Goal: Transaction & Acquisition: Subscribe to service/newsletter

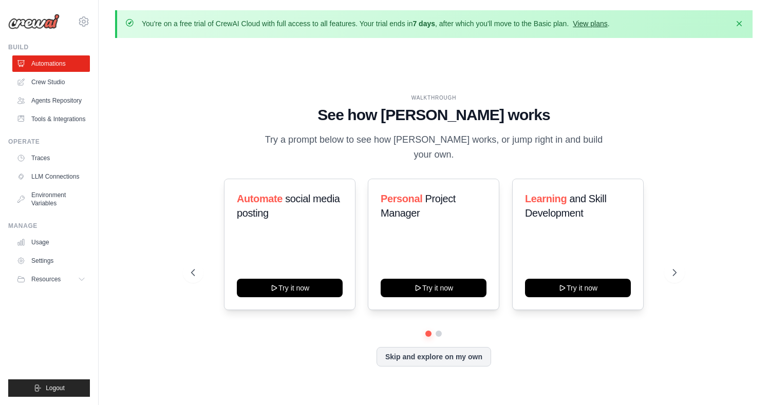
click at [601, 26] on link "View plans" at bounding box center [590, 24] width 34 height 8
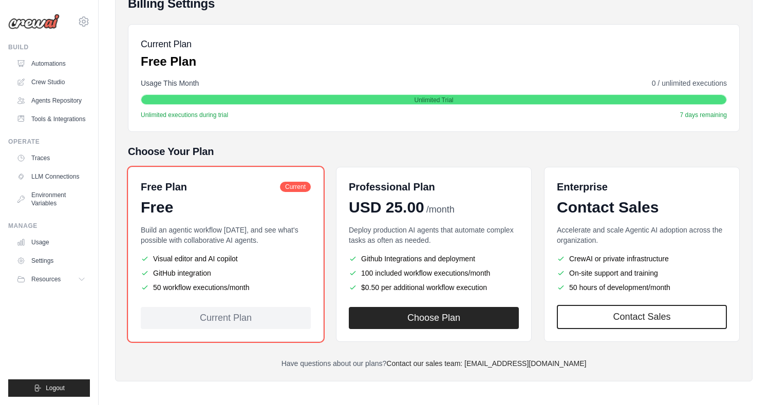
scroll to position [134, 0]
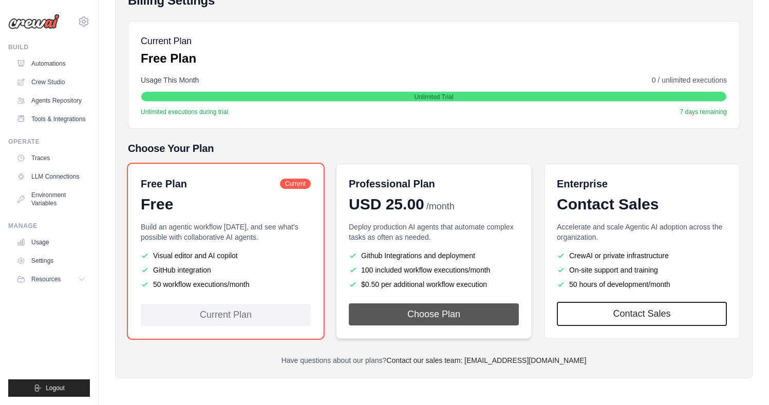
click at [412, 316] on button "Choose Plan" at bounding box center [434, 315] width 170 height 22
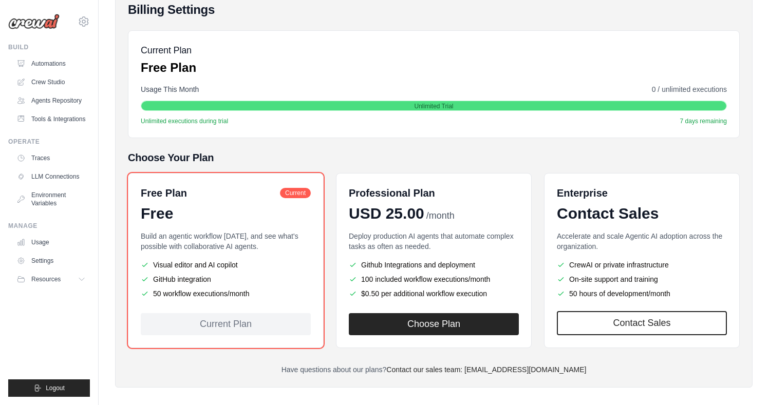
scroll to position [134, 0]
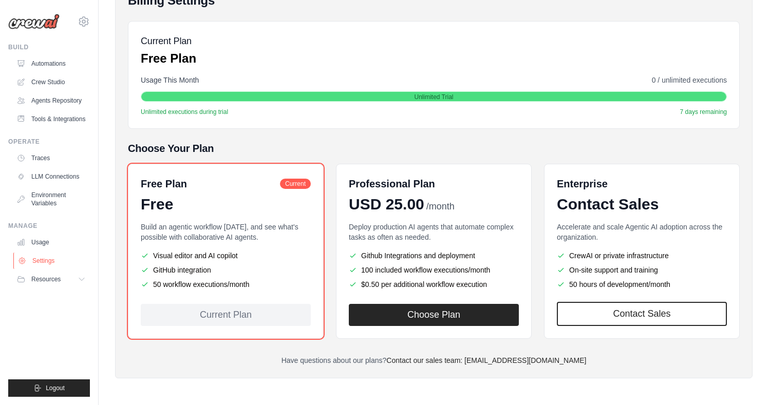
click at [46, 266] on link "Settings" at bounding box center [52, 261] width 78 height 16
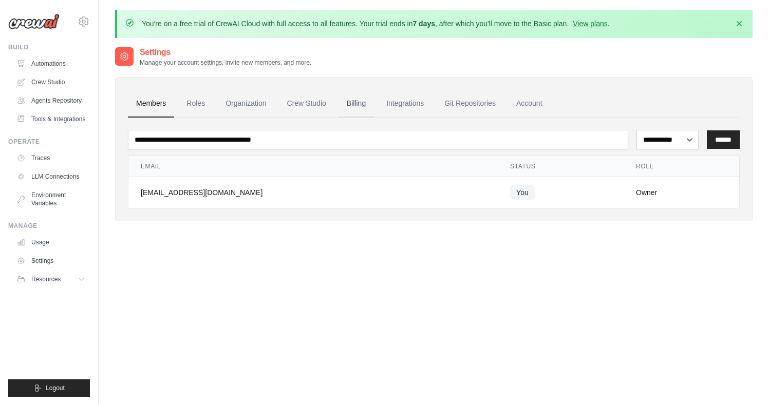
click at [344, 102] on link "Billing" at bounding box center [356, 104] width 35 height 28
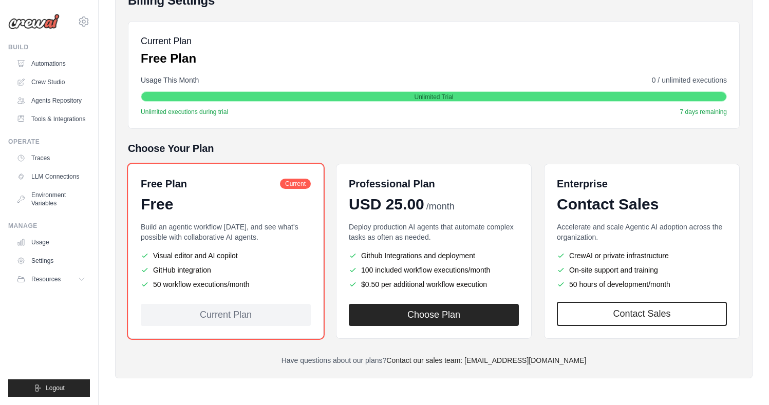
click at [201, 111] on span "Unlimited executions during trial" at bounding box center [184, 112] width 87 height 8
click at [686, 109] on span "7 days remaining" at bounding box center [703, 112] width 47 height 8
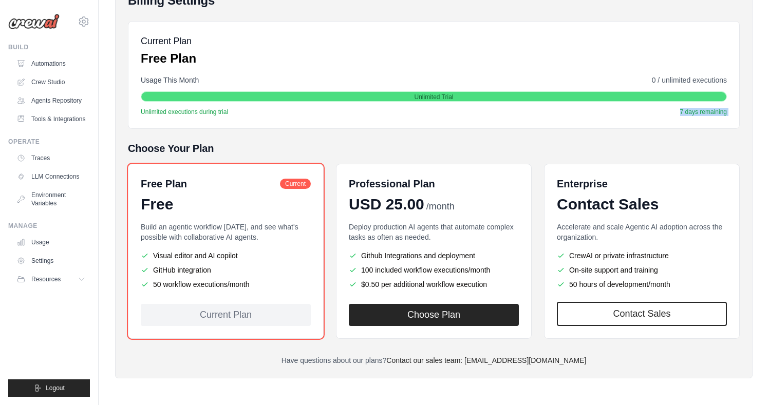
click at [686, 109] on span "7 days remaining" at bounding box center [703, 112] width 47 height 8
click at [371, 183] on h6 "Professional Plan" at bounding box center [392, 184] width 86 height 14
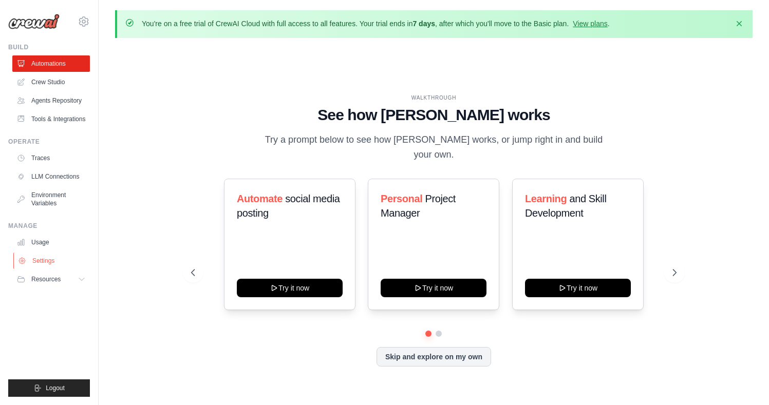
click at [52, 257] on link "Settings" at bounding box center [52, 261] width 78 height 16
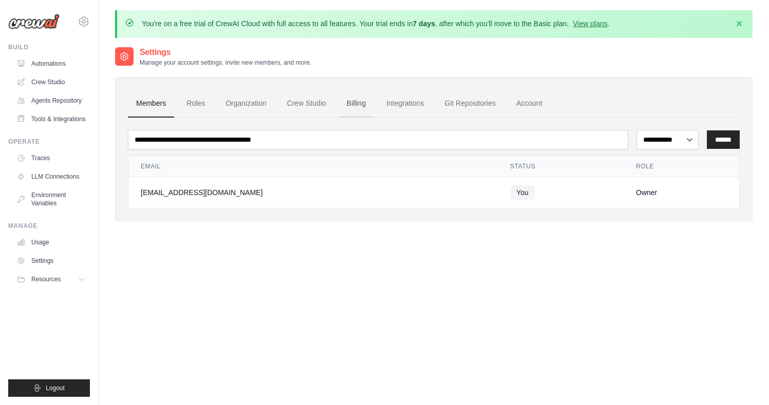
click at [364, 107] on link "Billing" at bounding box center [356, 104] width 35 height 28
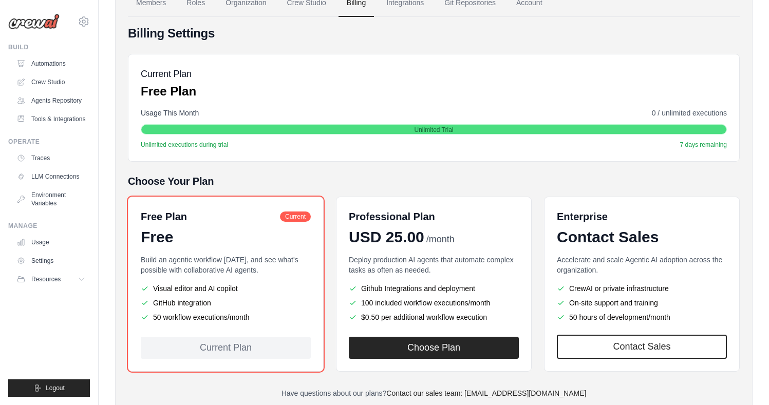
scroll to position [102, 0]
